Goal: Task Accomplishment & Management: Manage account settings

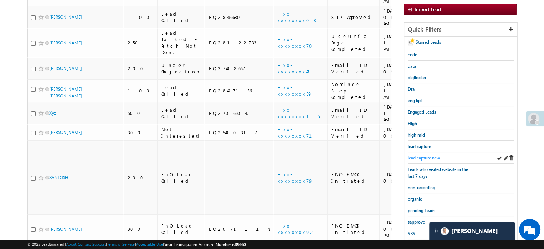
click at [434, 155] on span "lead capture new" at bounding box center [424, 157] width 32 height 5
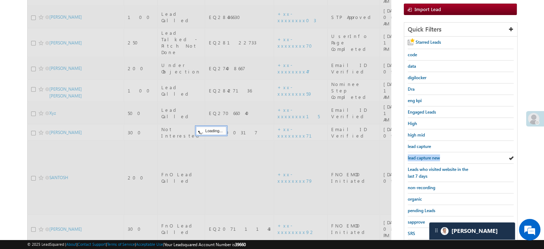
click at [434, 155] on span "lead capture new" at bounding box center [424, 157] width 32 height 5
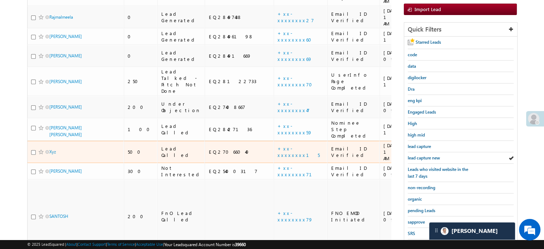
scroll to position [143, 0]
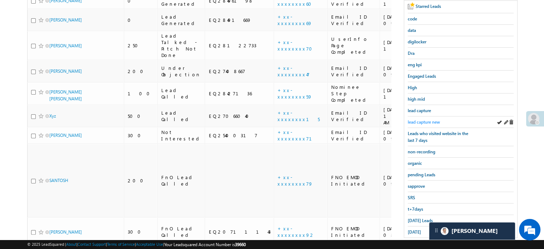
click at [422, 119] on span "lead capture new" at bounding box center [424, 121] width 32 height 5
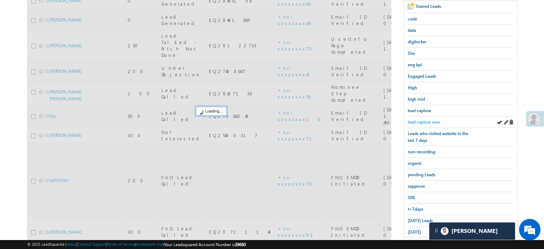
scroll to position [72, 0]
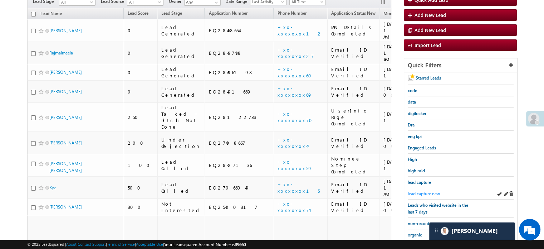
click at [417, 191] on span "lead capture new" at bounding box center [424, 193] width 32 height 5
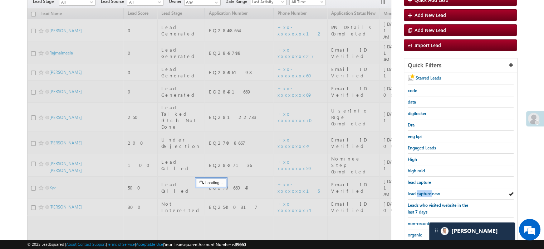
click at [417, 191] on span "lead capture new" at bounding box center [424, 193] width 32 height 5
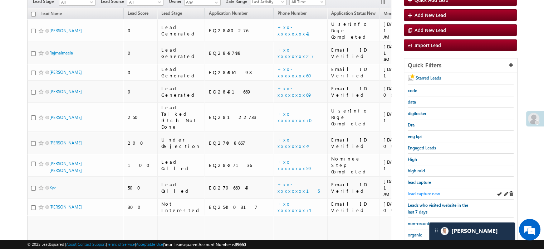
click at [413, 191] on span "lead capture new" at bounding box center [424, 193] width 32 height 5
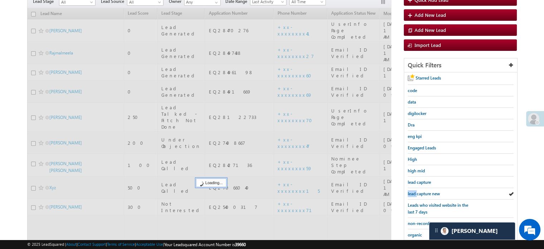
click at [413, 191] on span "lead capture new" at bounding box center [424, 193] width 32 height 5
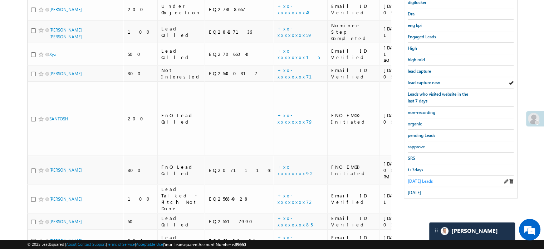
click at [421, 178] on span "Today's Leads" at bounding box center [420, 180] width 25 height 5
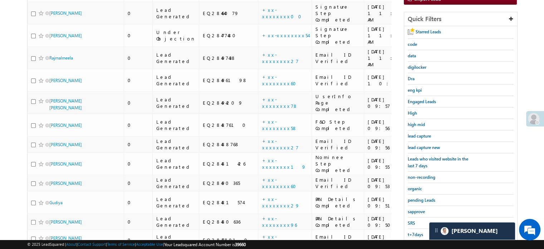
scroll to position [154, 0]
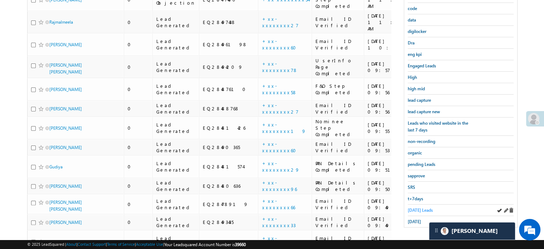
click at [411, 207] on span "Today's Leads" at bounding box center [420, 209] width 25 height 5
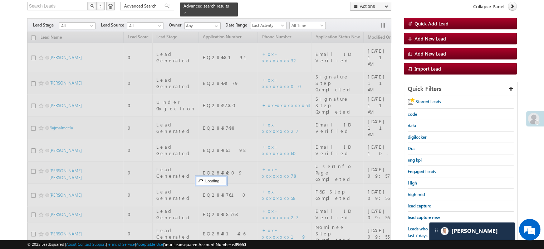
scroll to position [46, 0]
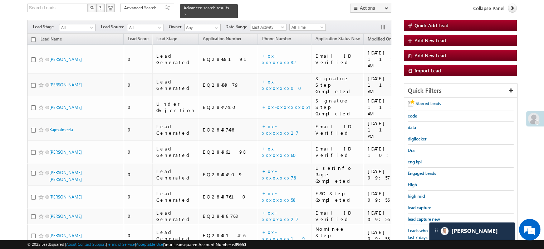
click at [421, 216] on span "lead capture new" at bounding box center [424, 218] width 32 height 5
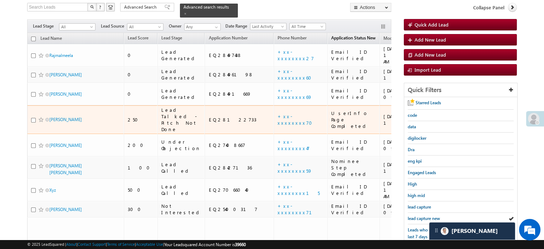
scroll to position [118, 0]
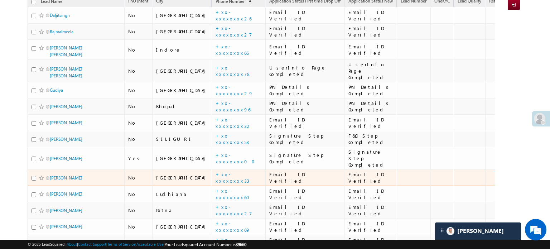
scroll to position [21, 0]
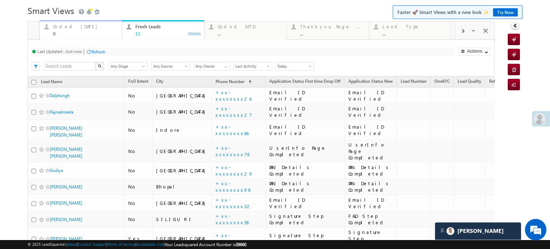
click at [57, 31] on div "0" at bounding box center [85, 33] width 64 height 5
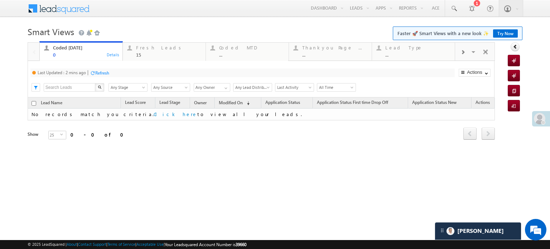
click at [108, 74] on div "Refresh" at bounding box center [102, 72] width 14 height 5
click at [108, 74] on div "Coded Today 0 Details Fresh Leads 15 Details Coded MTD ... Details Thankyou Pag…" at bounding box center [261, 100] width 467 height 117
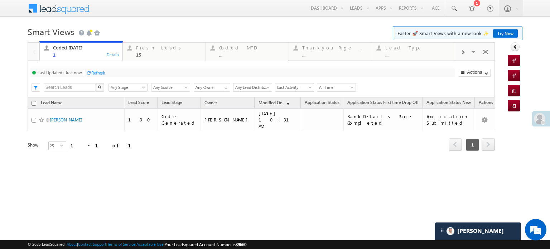
click at [157, 30] on h1 "Smart Views Getting Started Faster 🚀 Smart Views with a new look ✨ Try Now" at bounding box center [275, 31] width 495 height 14
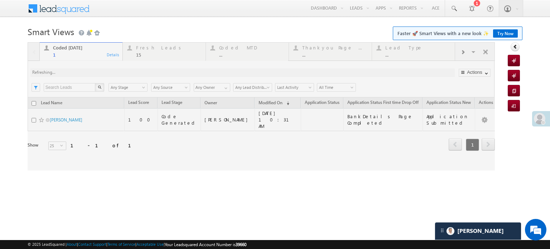
click at [145, 51] on div at bounding box center [261, 106] width 467 height 128
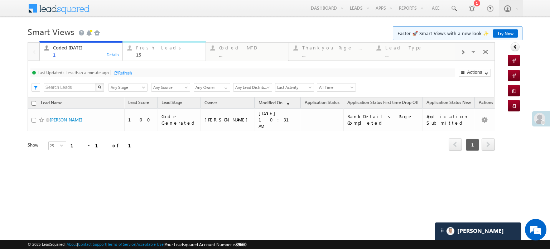
click at [145, 50] on div "Fresh Leads" at bounding box center [168, 48] width 65 height 6
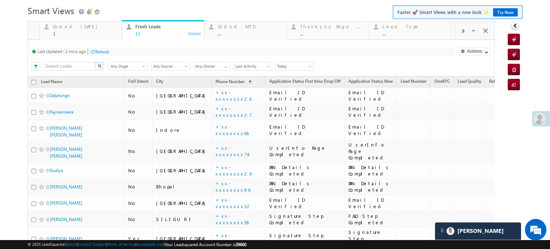
click at [102, 52] on div "Refresh" at bounding box center [102, 51] width 14 height 5
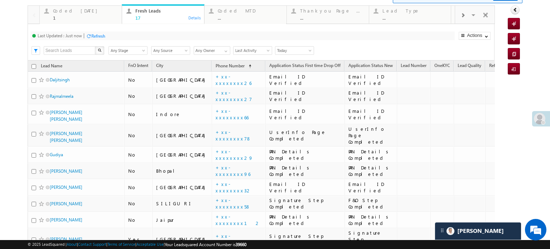
scroll to position [0, 0]
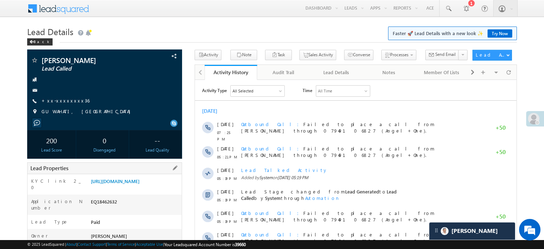
drag, startPoint x: 90, startPoint y: 179, endPoint x: 164, endPoint y: 199, distance: 77.1
click at [164, 188] on div "https://angelbroking1-pk3em7sa.customui-test.leadsquared.com?leadId=b9683be6-ed…" at bounding box center [135, 183] width 93 height 10
copy link "https://angelbroking1-pk3em7sa.customui-test.leadsquared.com?leadId=b9683be6-ed…"
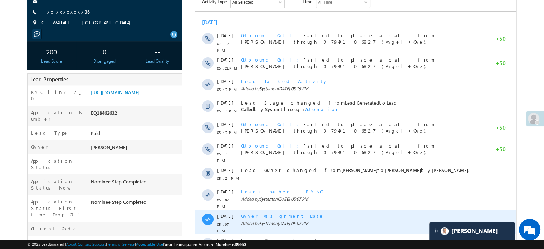
scroll to position [36, 0]
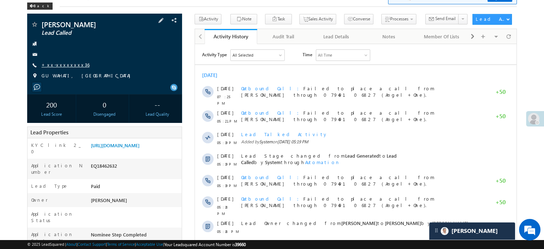
click at [70, 67] on link "+xx-xxxxxxxx36" at bounding box center [66, 65] width 48 height 6
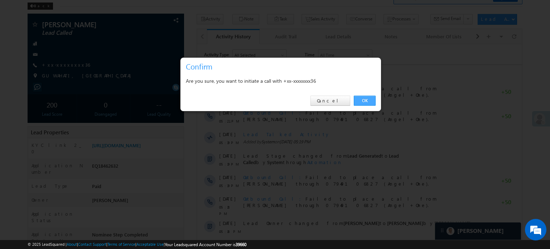
click at [361, 100] on link "OK" at bounding box center [365, 101] width 22 height 10
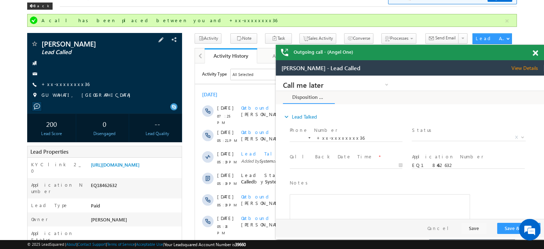
scroll to position [0, 0]
click at [0, 0] on div "Sachin Sharma Lead Called +xx-xxxxxxxx36" at bounding box center [0, 0] width 0 height 0
click at [0, 0] on link "+xx-xxxxxxxx36" at bounding box center [0, 0] width 0 height 0
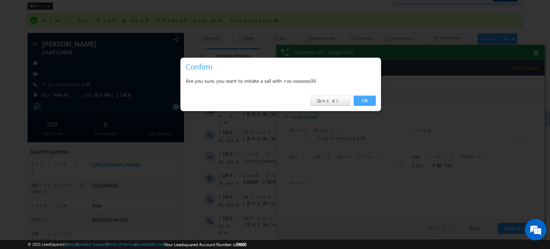
click at [370, 97] on link "OK" at bounding box center [365, 101] width 22 height 10
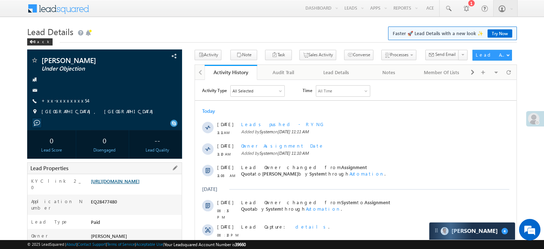
click at [130, 184] on link "[URL][DOMAIN_NAME]" at bounding box center [115, 181] width 49 height 6
